Goal: Obtain resource: Download file/media

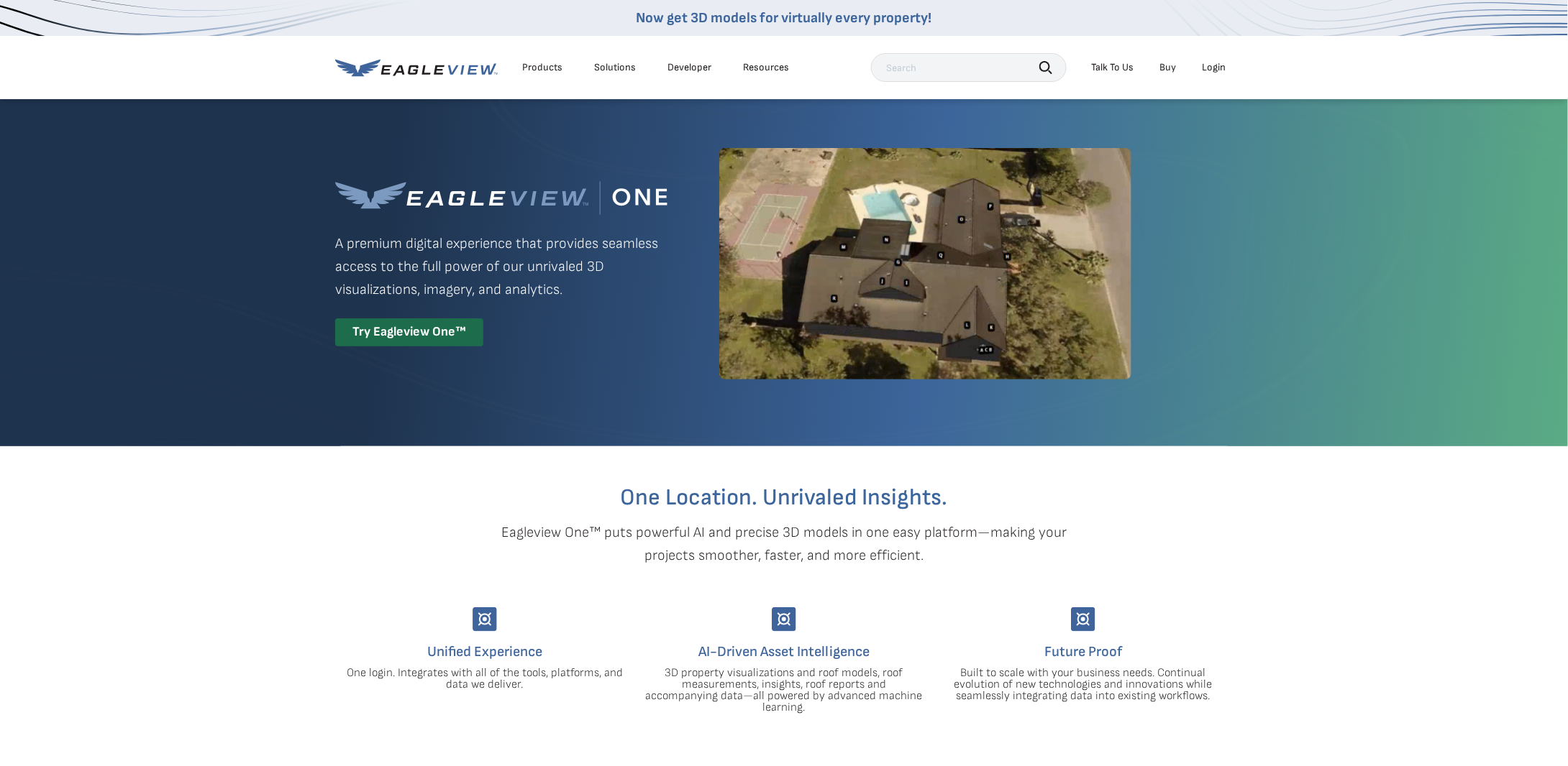
click at [1222, 66] on div "Login" at bounding box center [1213, 67] width 23 height 13
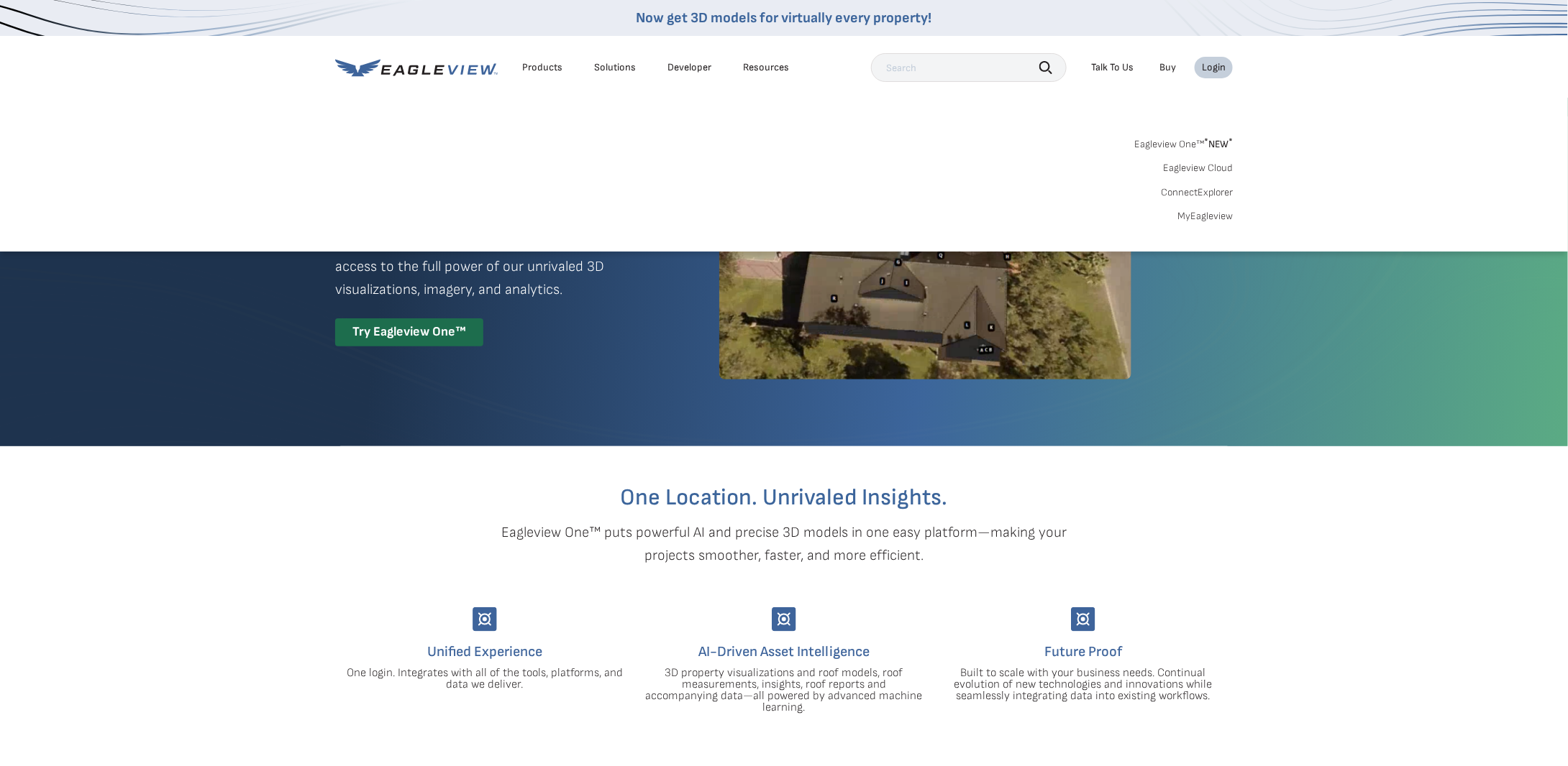
click at [1183, 213] on link "MyEagleview" at bounding box center [1205, 216] width 55 height 13
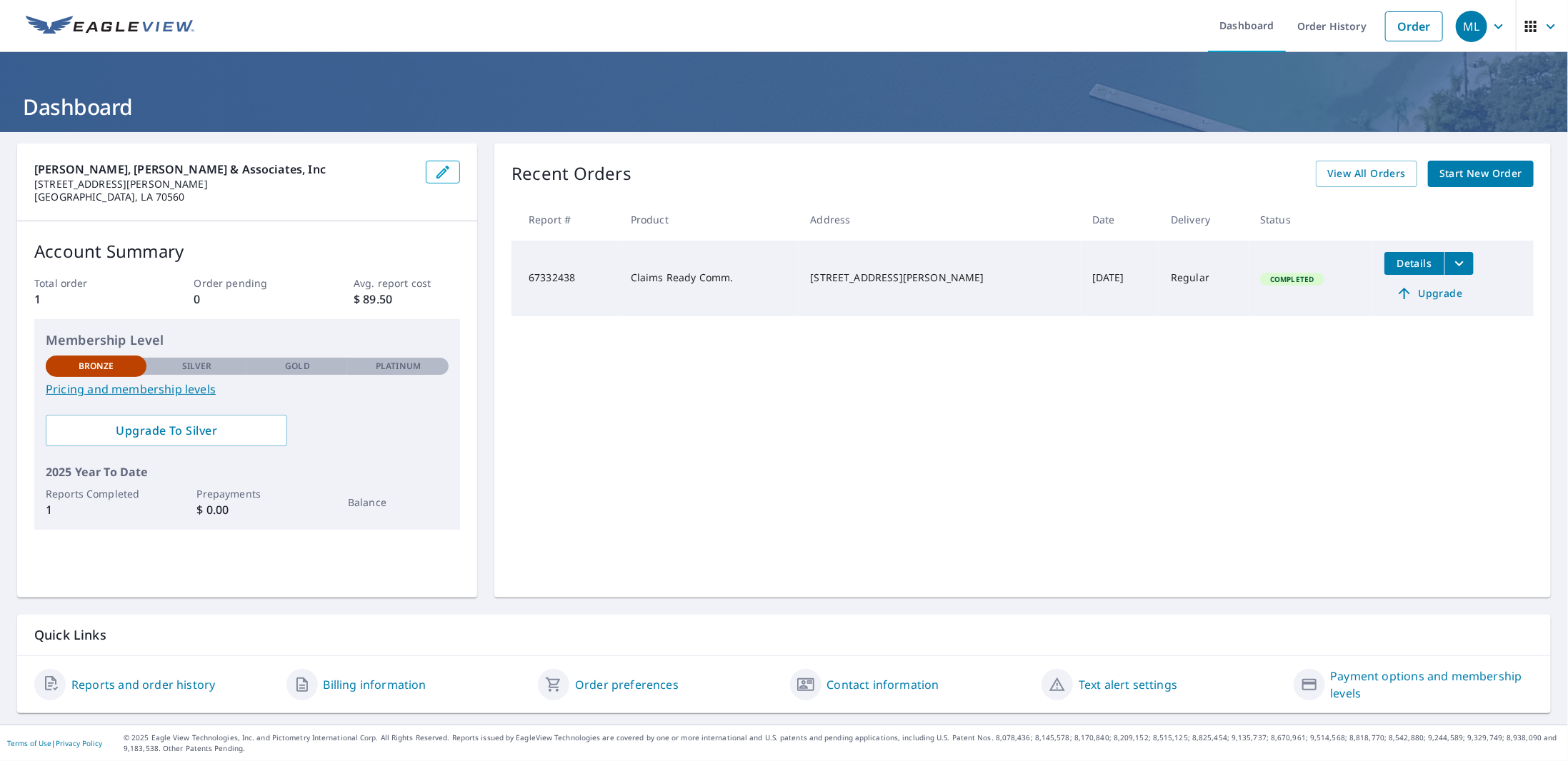
click at [698, 283] on td "Claims Ready Comm." at bounding box center [710, 279] width 180 height 75
click at [1293, 279] on span "Completed" at bounding box center [1292, 280] width 61 height 10
click at [1451, 268] on icon "filesDropdownBtn-67332438" at bounding box center [1460, 263] width 17 height 17
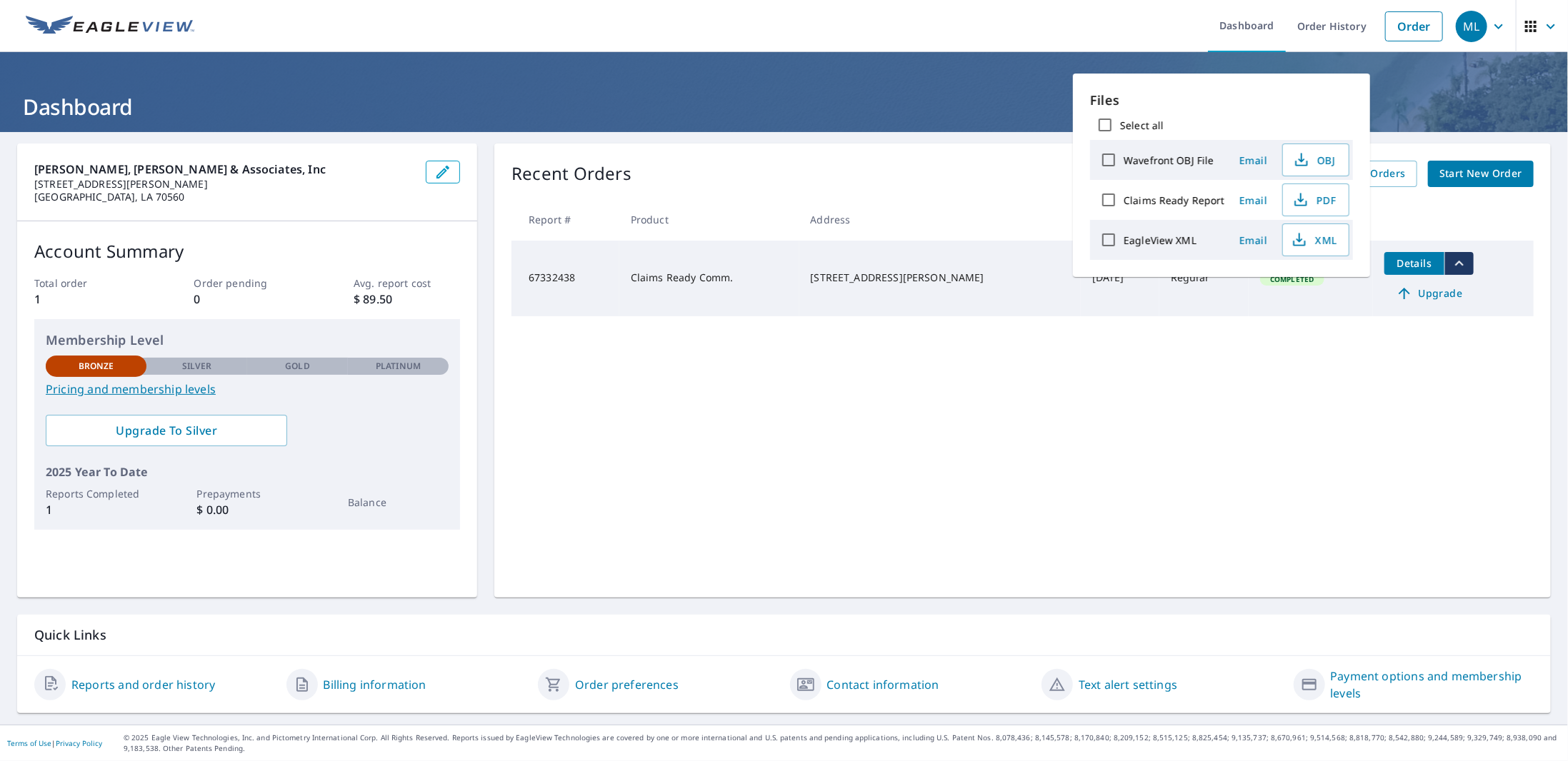
click at [1109, 196] on input "Claims Ready Report" at bounding box center [1108, 200] width 30 height 30
checkbox input "true"
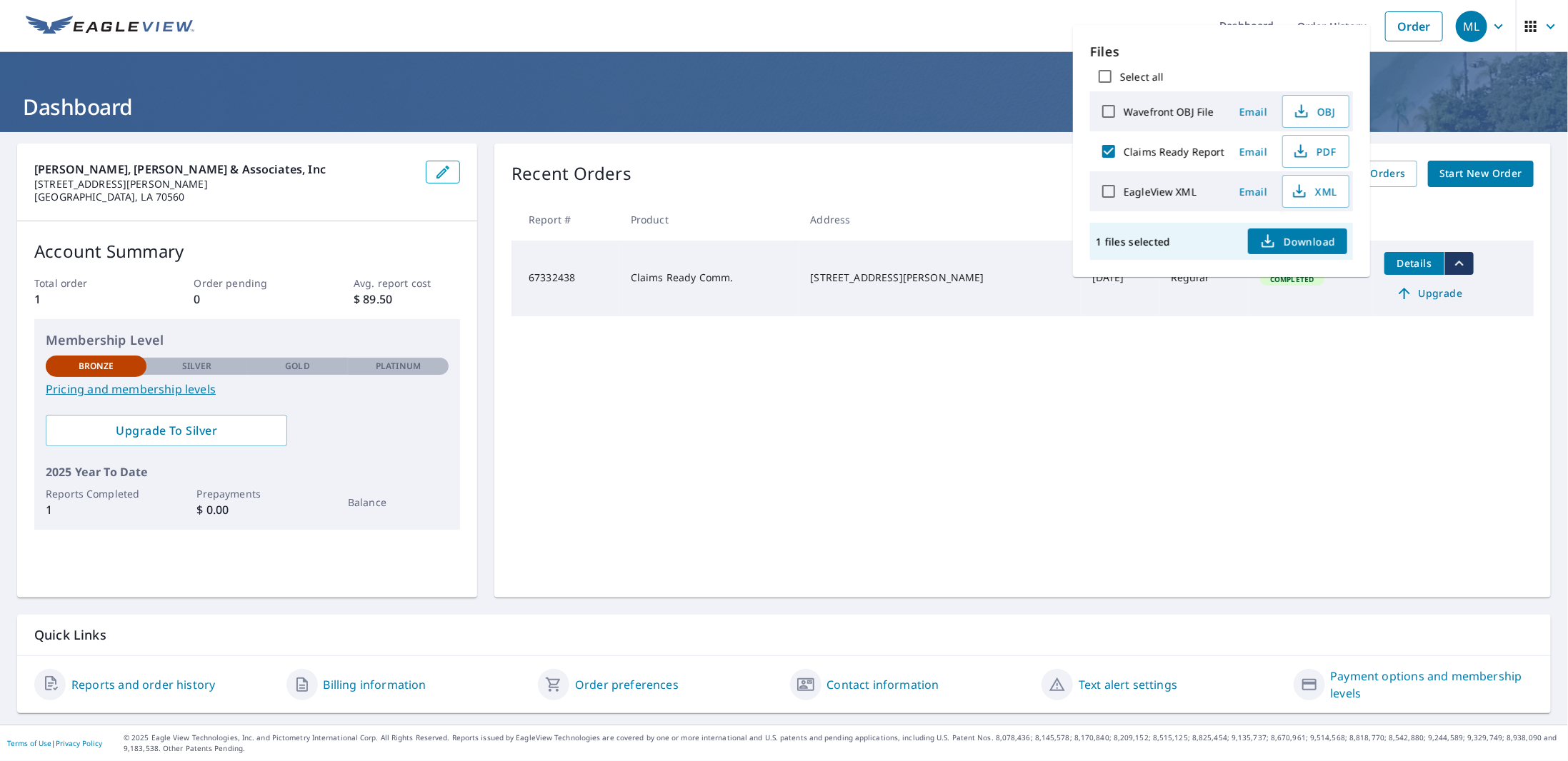
click at [1104, 192] on input "EagleView XML" at bounding box center [1108, 191] width 30 height 30
checkbox input "true"
click at [1293, 243] on span "Download" at bounding box center [1298, 241] width 76 height 17
click at [1108, 151] on input "Claims Ready Report" at bounding box center [1108, 151] width 30 height 30
checkbox input "false"
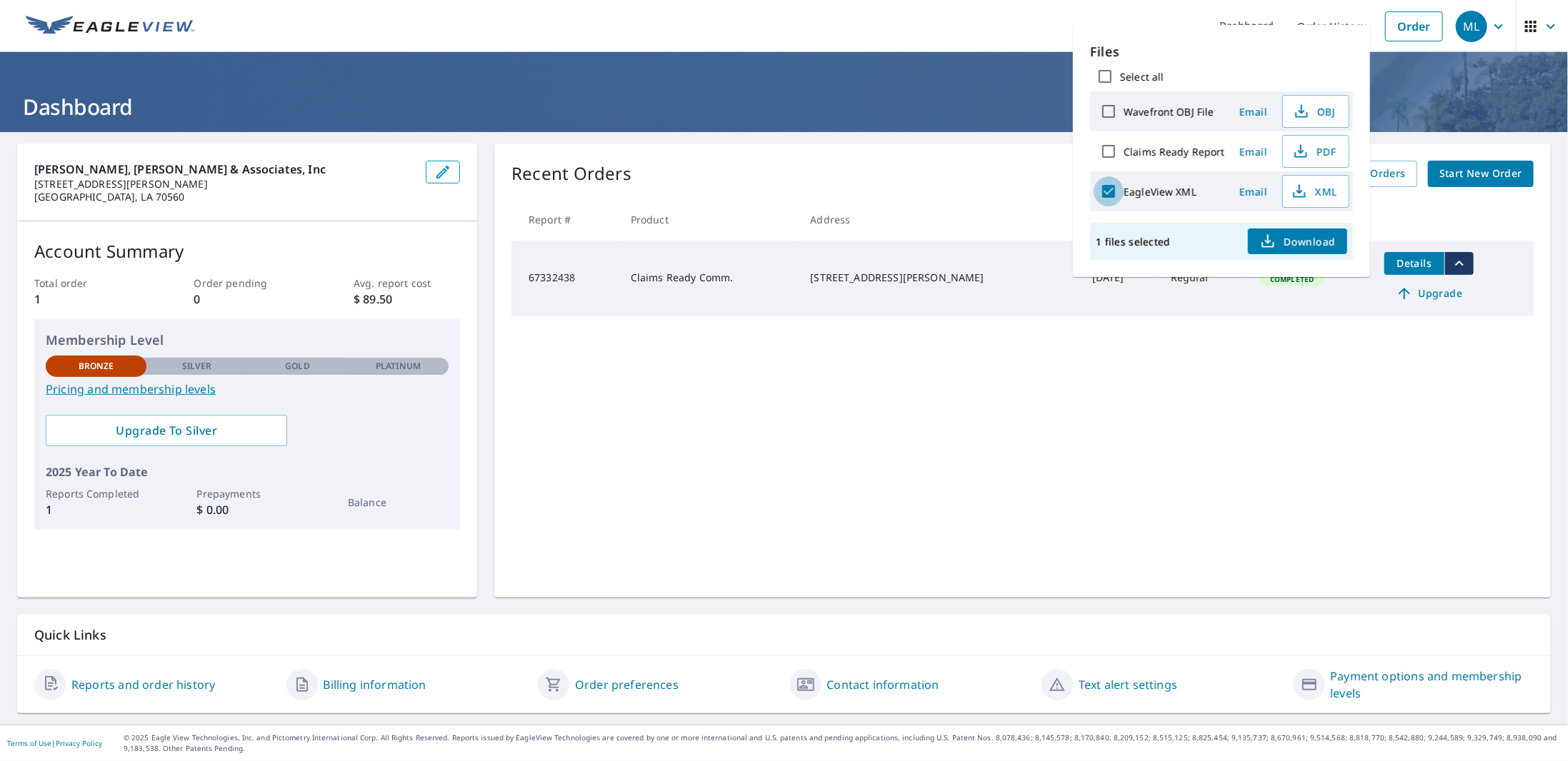
drag, startPoint x: 1106, startPoint y: 185, endPoint x: 1106, endPoint y: 175, distance: 10.0
click at [1106, 185] on input "EagleView XML" at bounding box center [1108, 191] width 30 height 30
checkbox input "false"
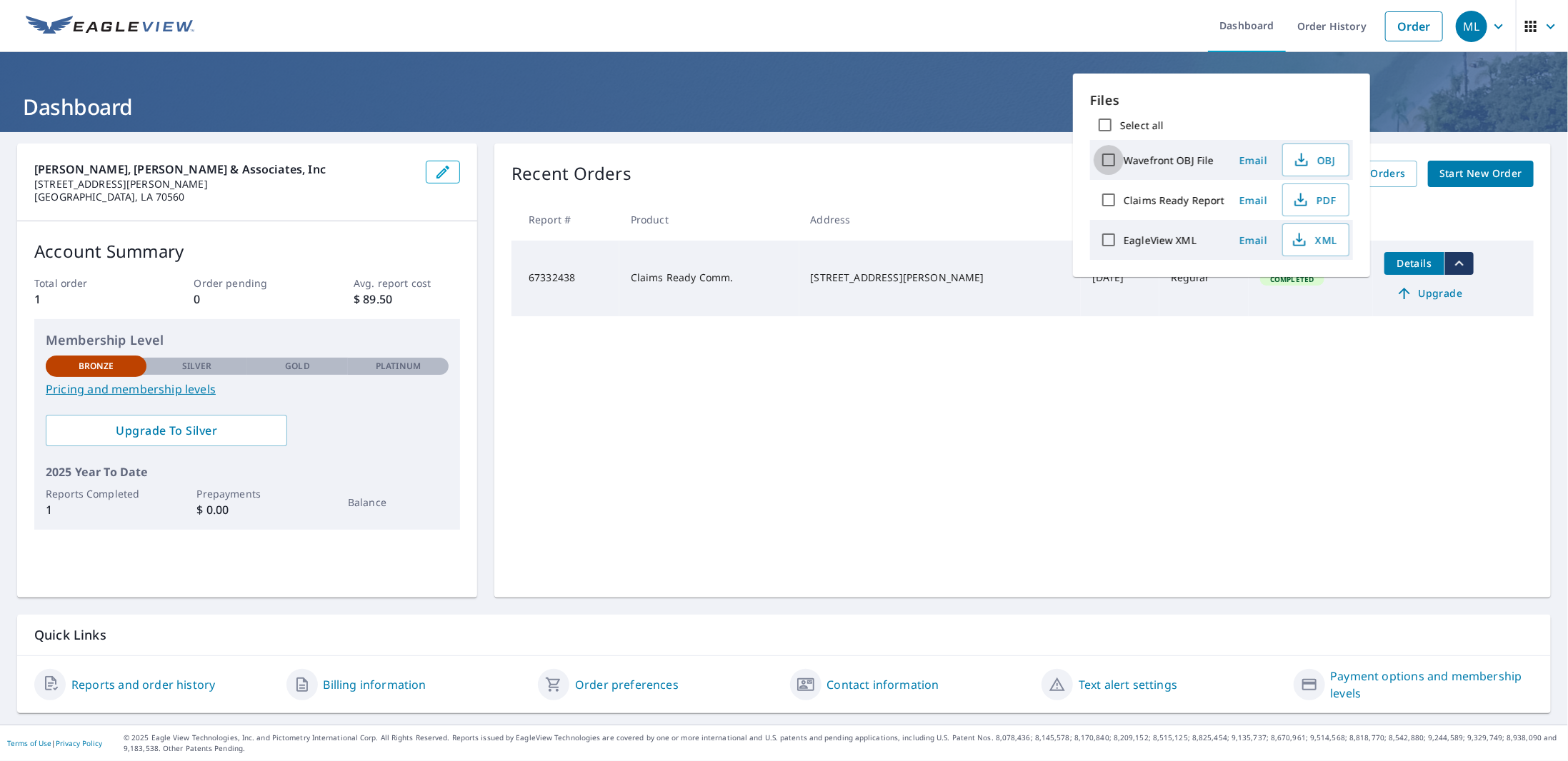
click at [1104, 163] on input "Wavefront OBJ File" at bounding box center [1108, 160] width 30 height 30
checkbox input "true"
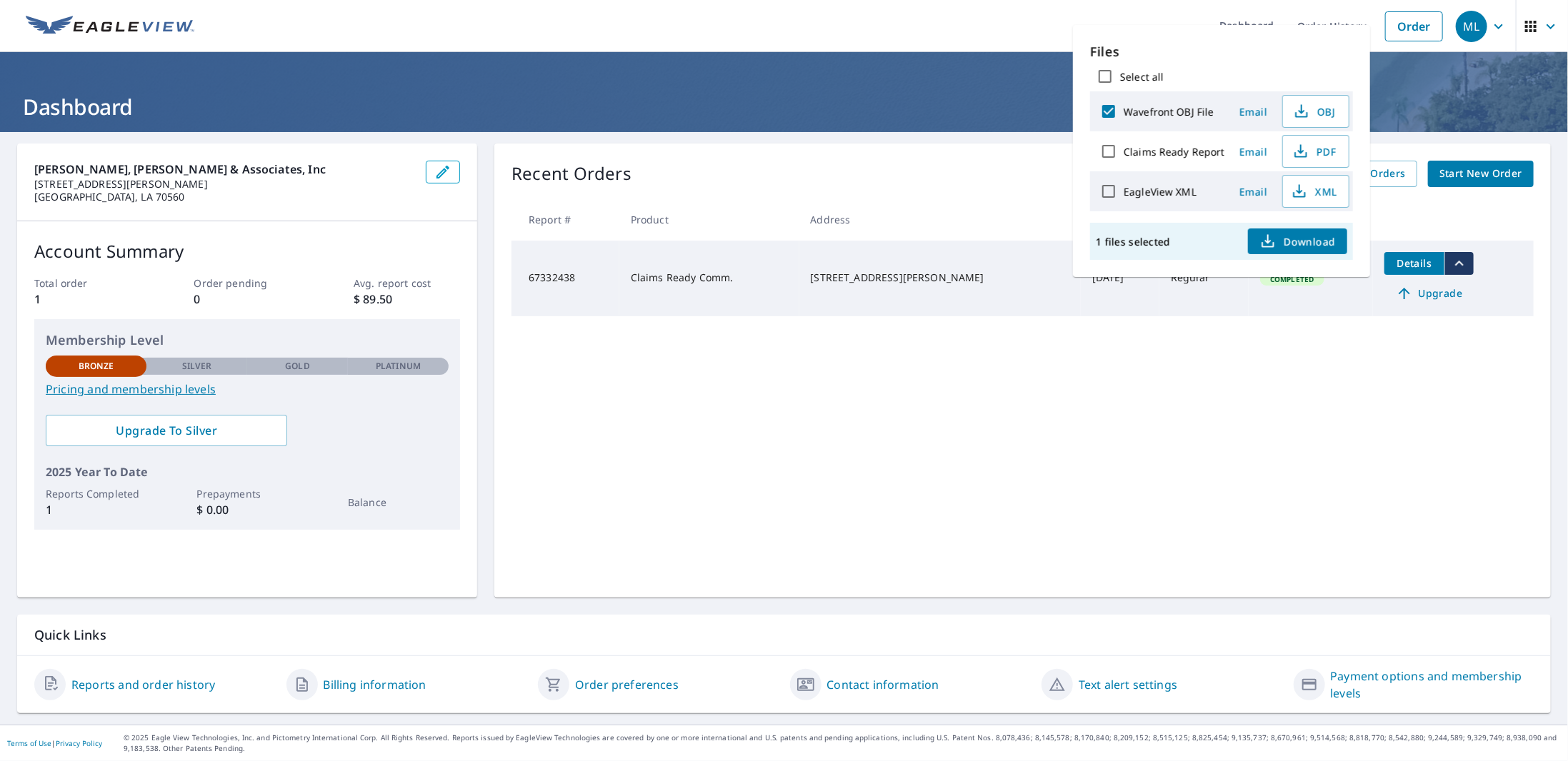
click at [1285, 240] on span "Download" at bounding box center [1298, 241] width 76 height 17
click at [1378, 18] on li "Order" at bounding box center [1414, 26] width 72 height 52
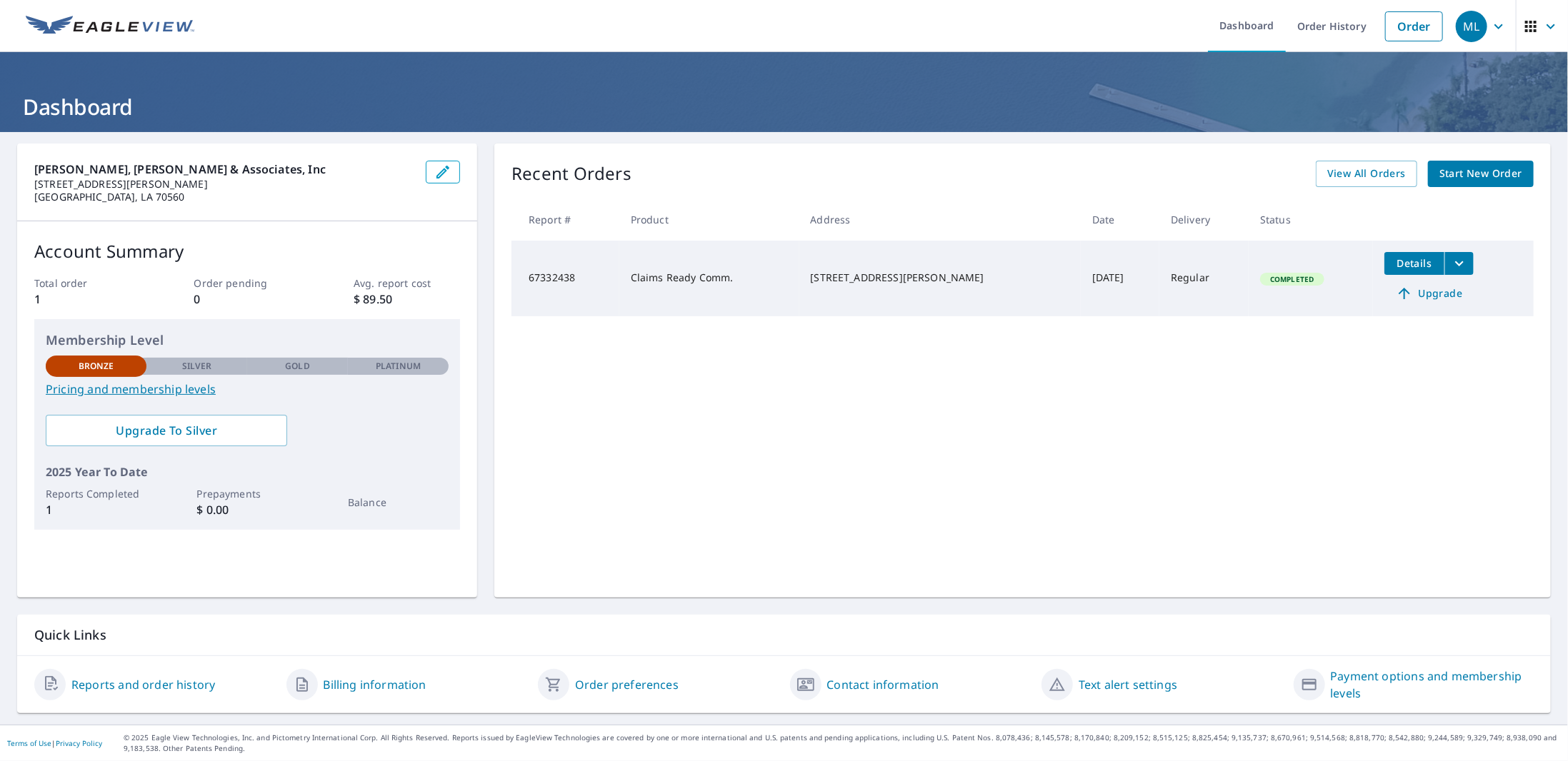
click at [1099, 172] on div "Recent Orders View All Orders Start New Order" at bounding box center [1022, 173] width 1022 height 27
click at [1542, 23] on icon "button" at bounding box center [1551, 27] width 17 height 17
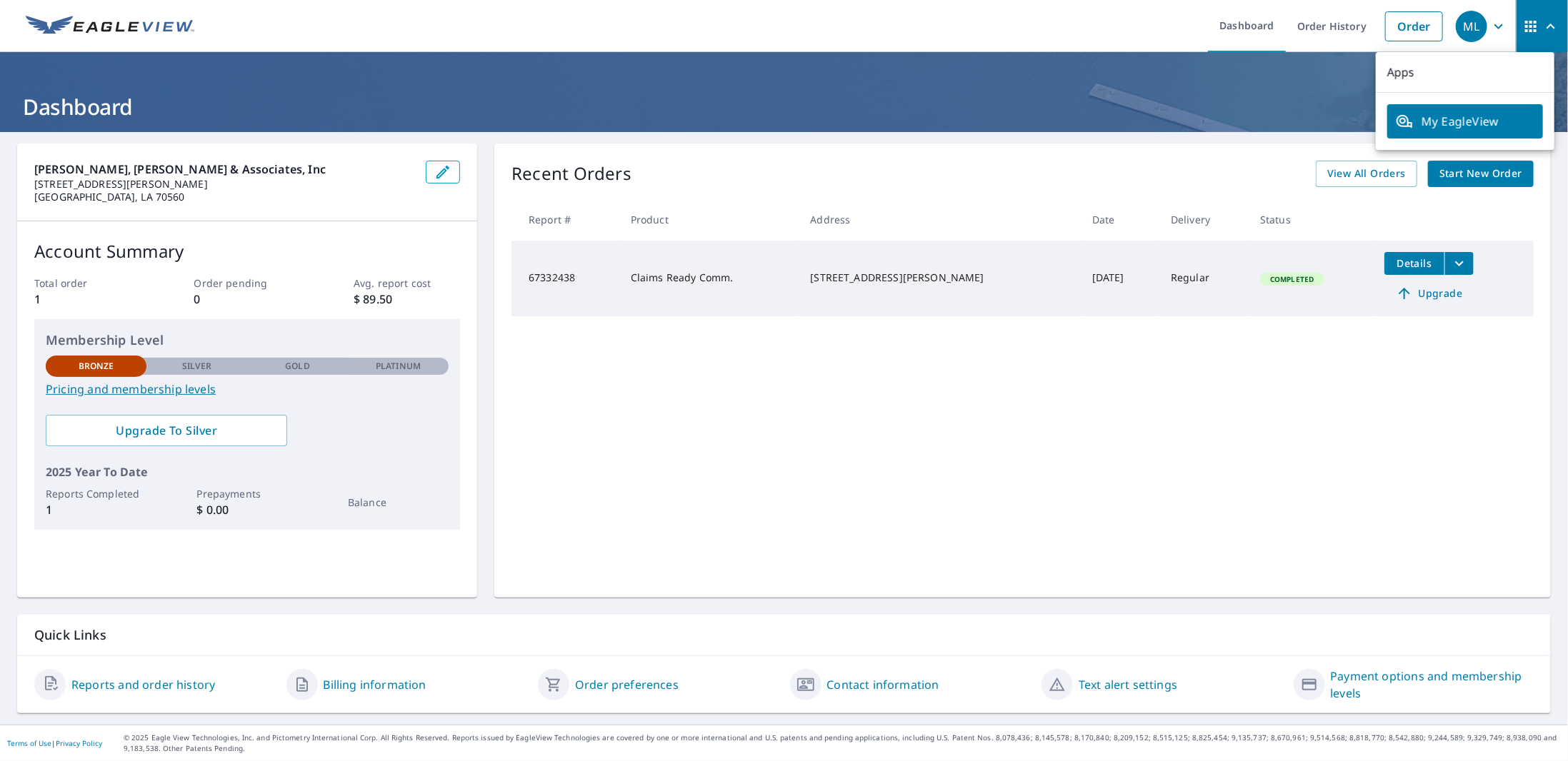
click at [1046, 34] on ul "Dashboard Order History Order" at bounding box center [826, 26] width 1247 height 52
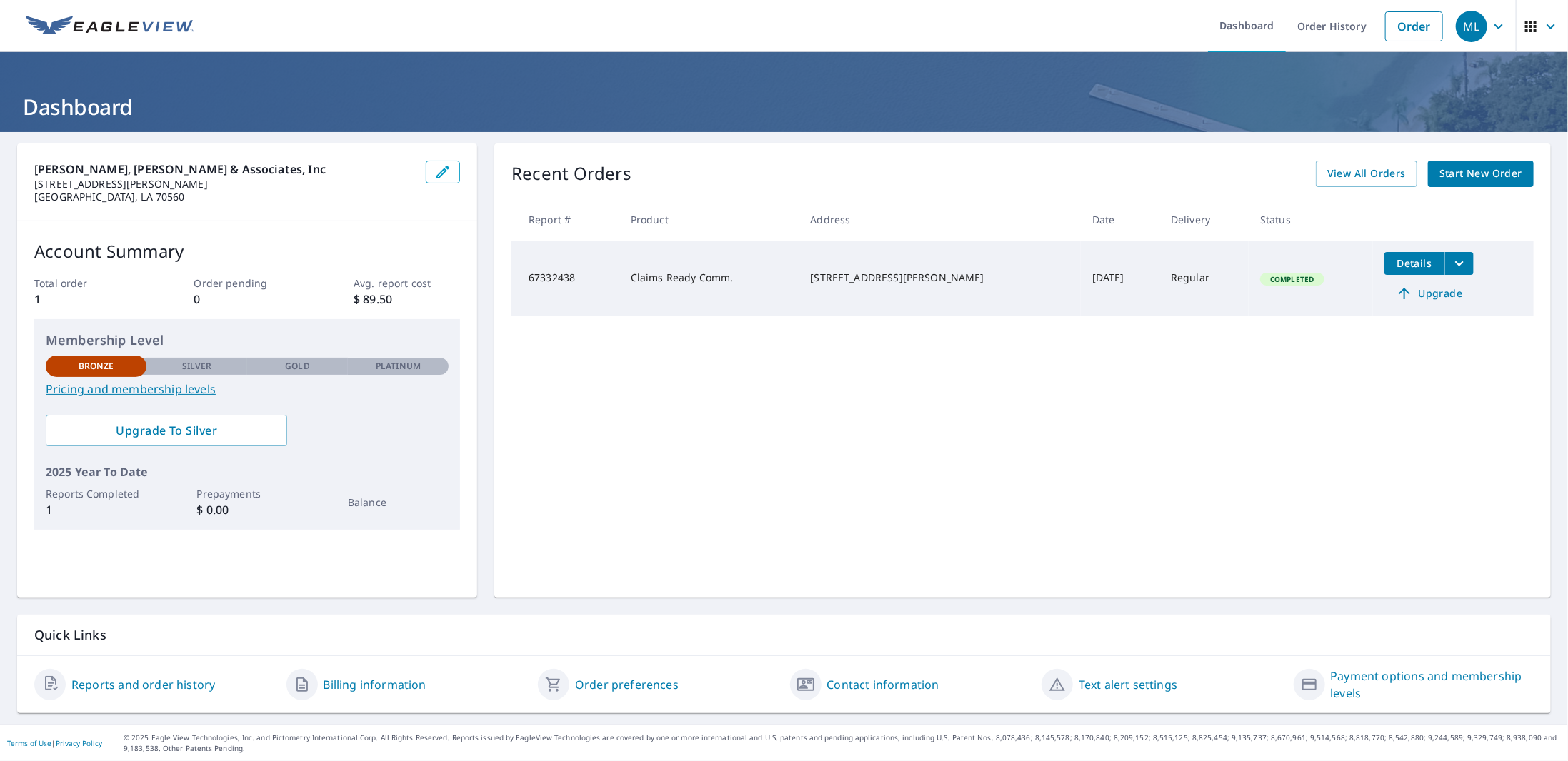
click at [738, 276] on td "Claims Ready Comm." at bounding box center [710, 279] width 180 height 75
click at [270, 305] on p "0" at bounding box center [247, 299] width 106 height 17
click at [115, 684] on link "Reports and order history" at bounding box center [142, 685] width 143 height 17
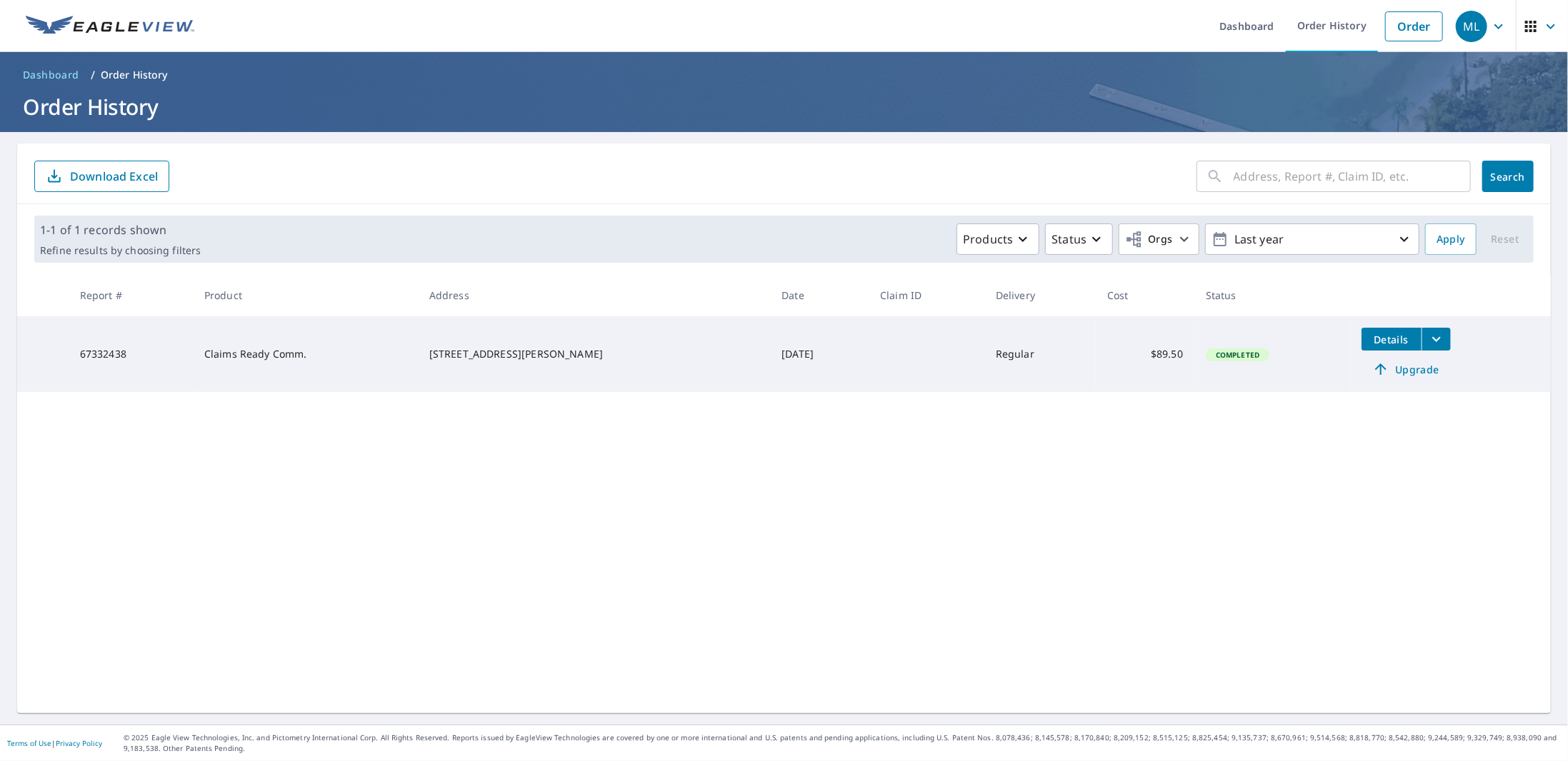
click at [1542, 30] on icon "button" at bounding box center [1551, 27] width 17 height 17
